Goal: Task Accomplishment & Management: Use online tool/utility

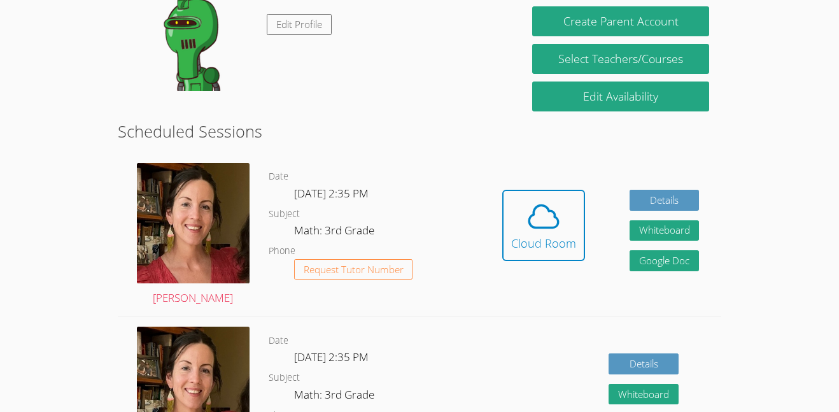
scroll to position [246, 0]
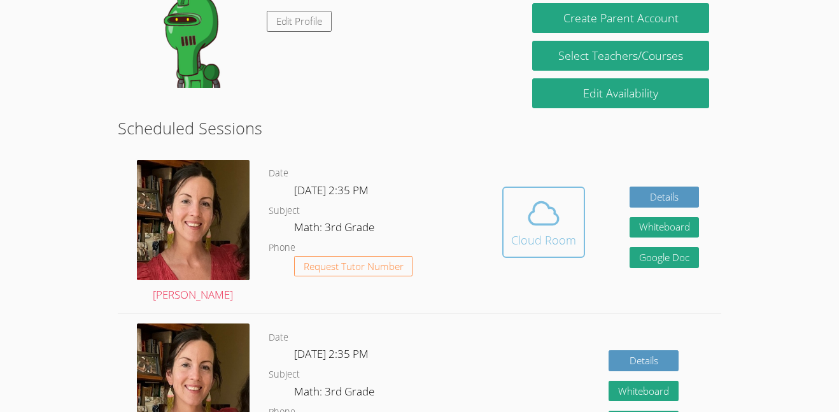
click at [534, 234] on div "Cloud Room" at bounding box center [543, 240] width 65 height 18
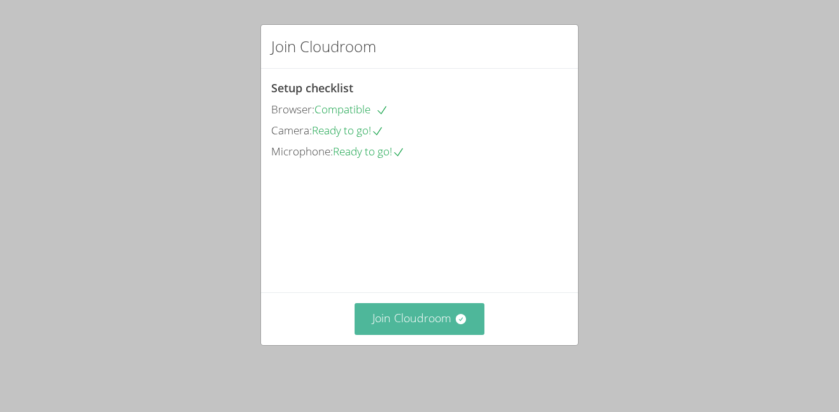
click at [436, 328] on button "Join Cloudroom" at bounding box center [420, 318] width 131 height 31
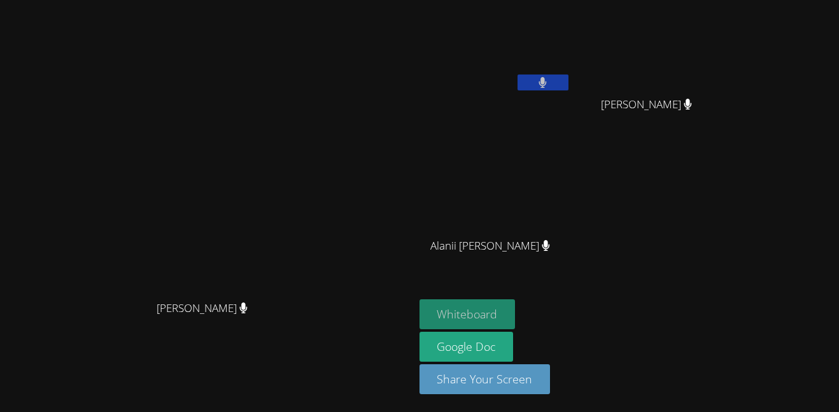
click at [516, 309] on button "Whiteboard" at bounding box center [468, 314] width 96 height 30
click at [516, 313] on button "Whiteboard" at bounding box center [468, 314] width 96 height 30
